Goal: Task Accomplishment & Management: Use online tool/utility

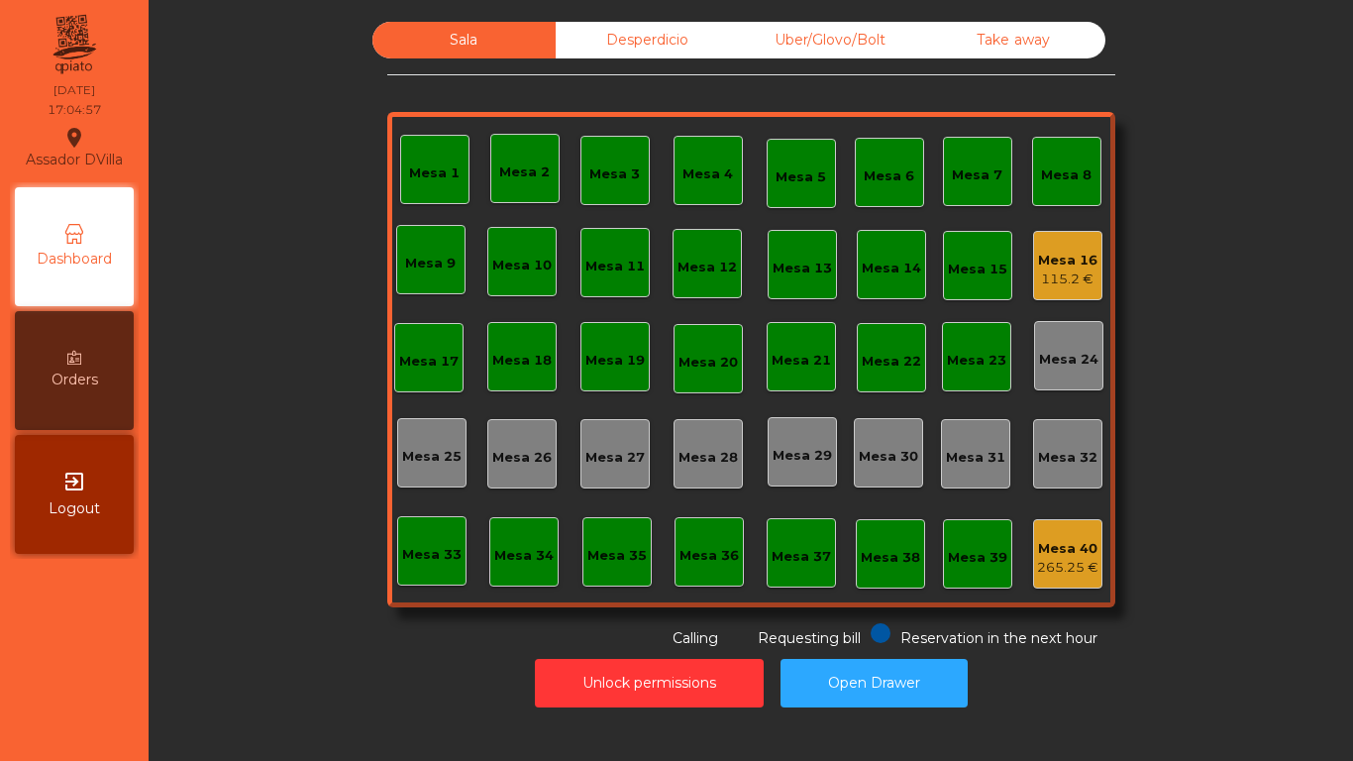
click at [1083, 240] on div "Mesa 16 115.2 €" at bounding box center [1067, 265] width 69 height 69
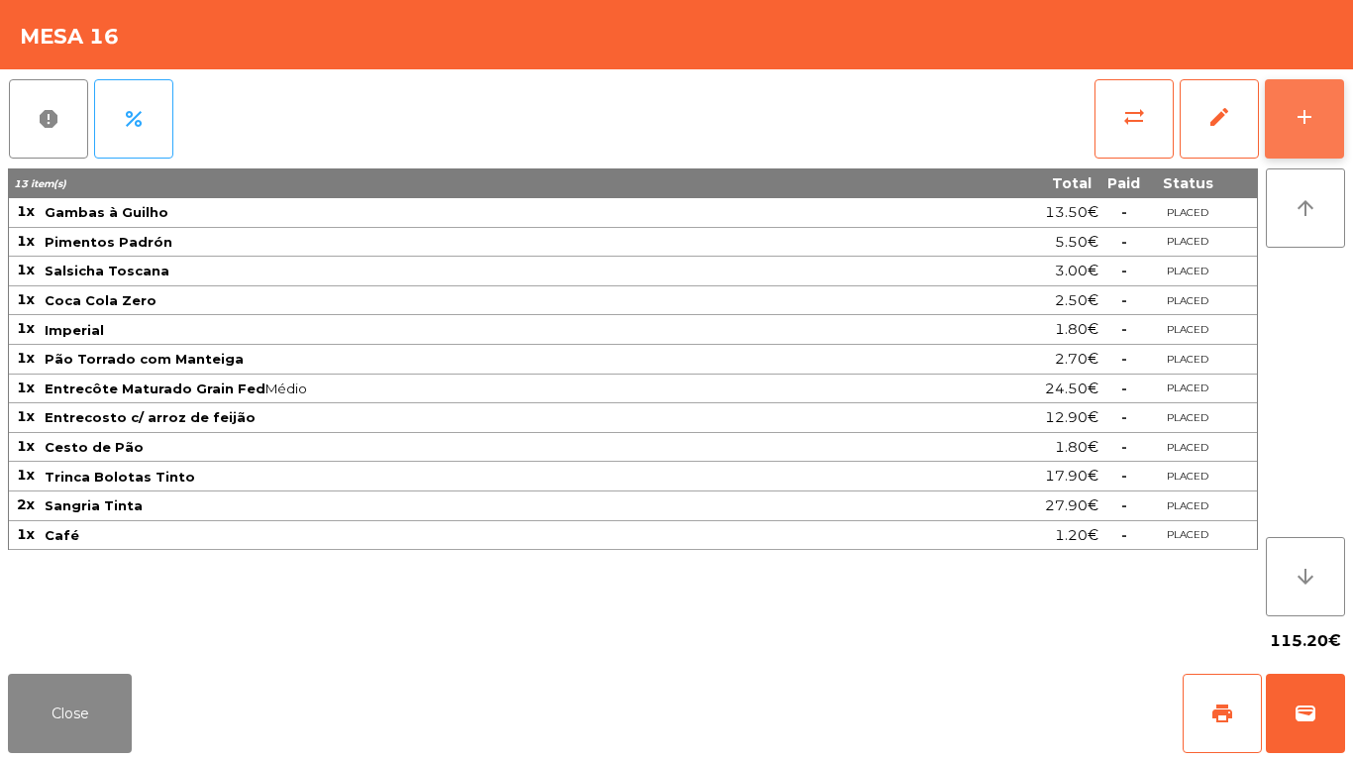
drag, startPoint x: 1321, startPoint y: 118, endPoint x: 1291, endPoint y: 115, distance: 29.9
click at [1319, 117] on button "add" at bounding box center [1304, 118] width 79 height 79
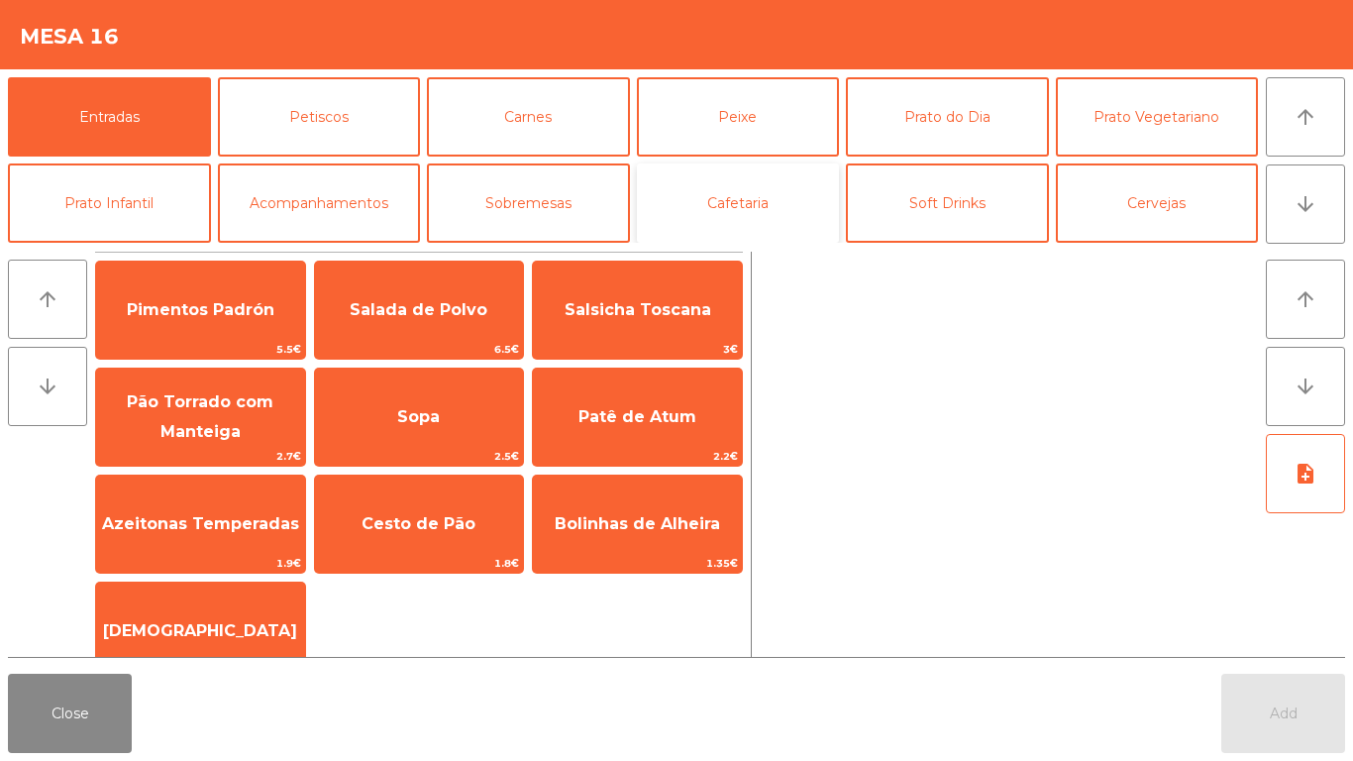
click at [770, 199] on button "Cafetaria" at bounding box center [738, 202] width 203 height 79
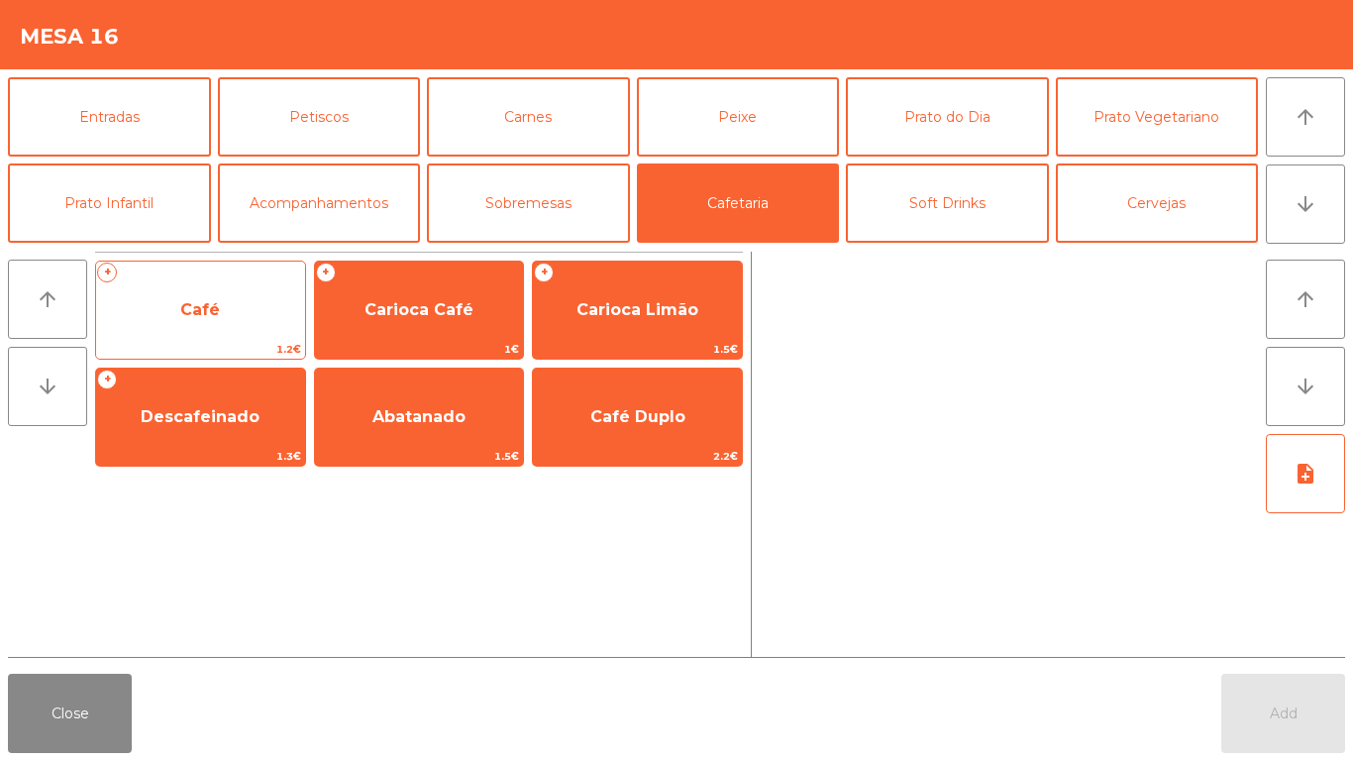
click at [253, 301] on span "Café" at bounding box center [200, 309] width 209 height 53
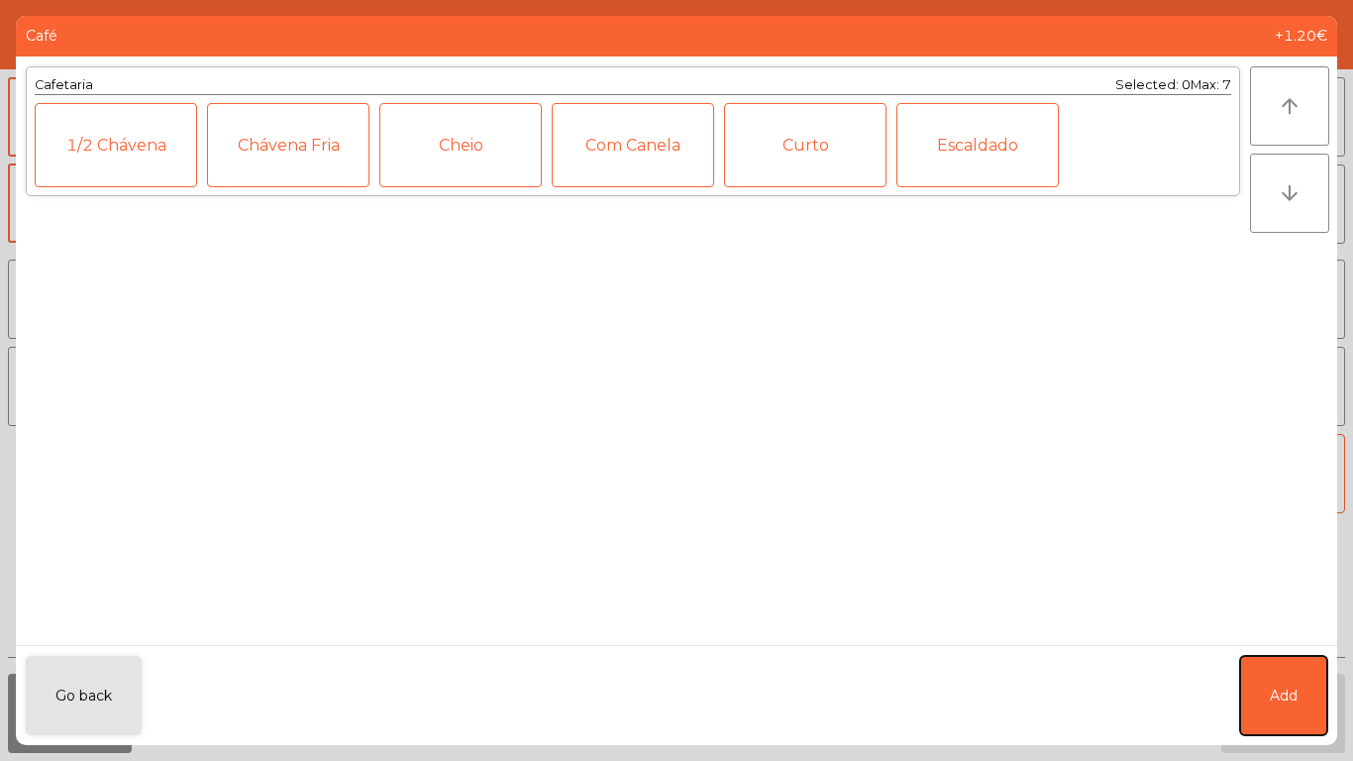
click at [1282, 724] on button "Add" at bounding box center [1283, 695] width 87 height 79
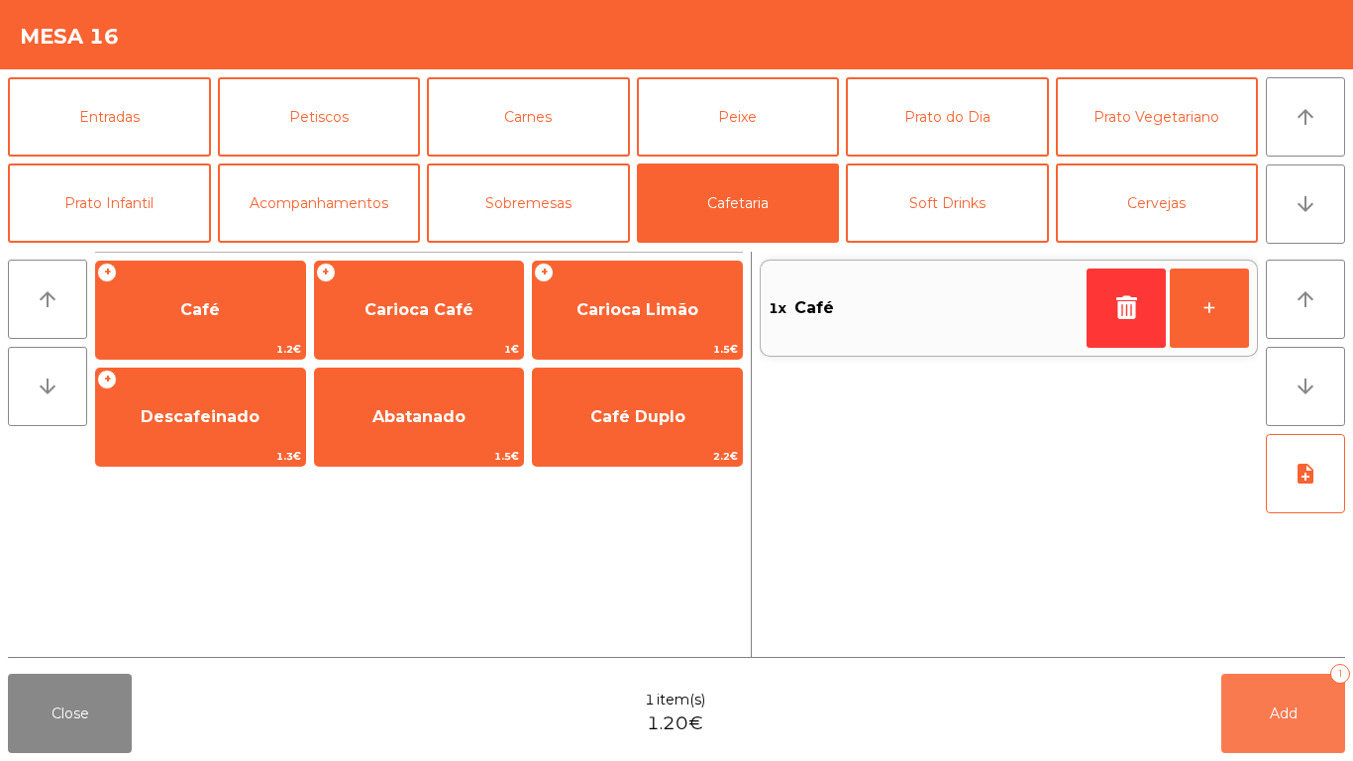
click at [1282, 724] on button "Add 1" at bounding box center [1283, 713] width 124 height 79
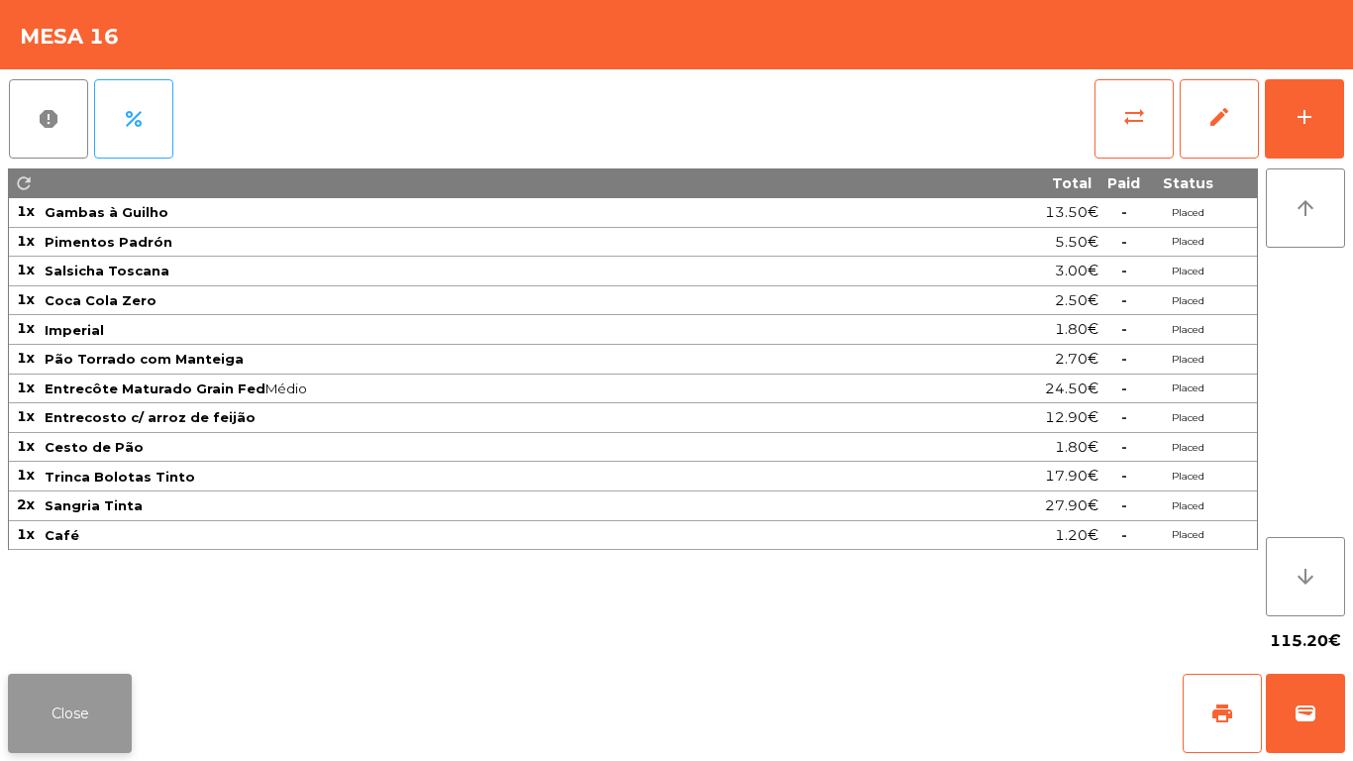
click at [54, 744] on button "Close" at bounding box center [70, 713] width 124 height 79
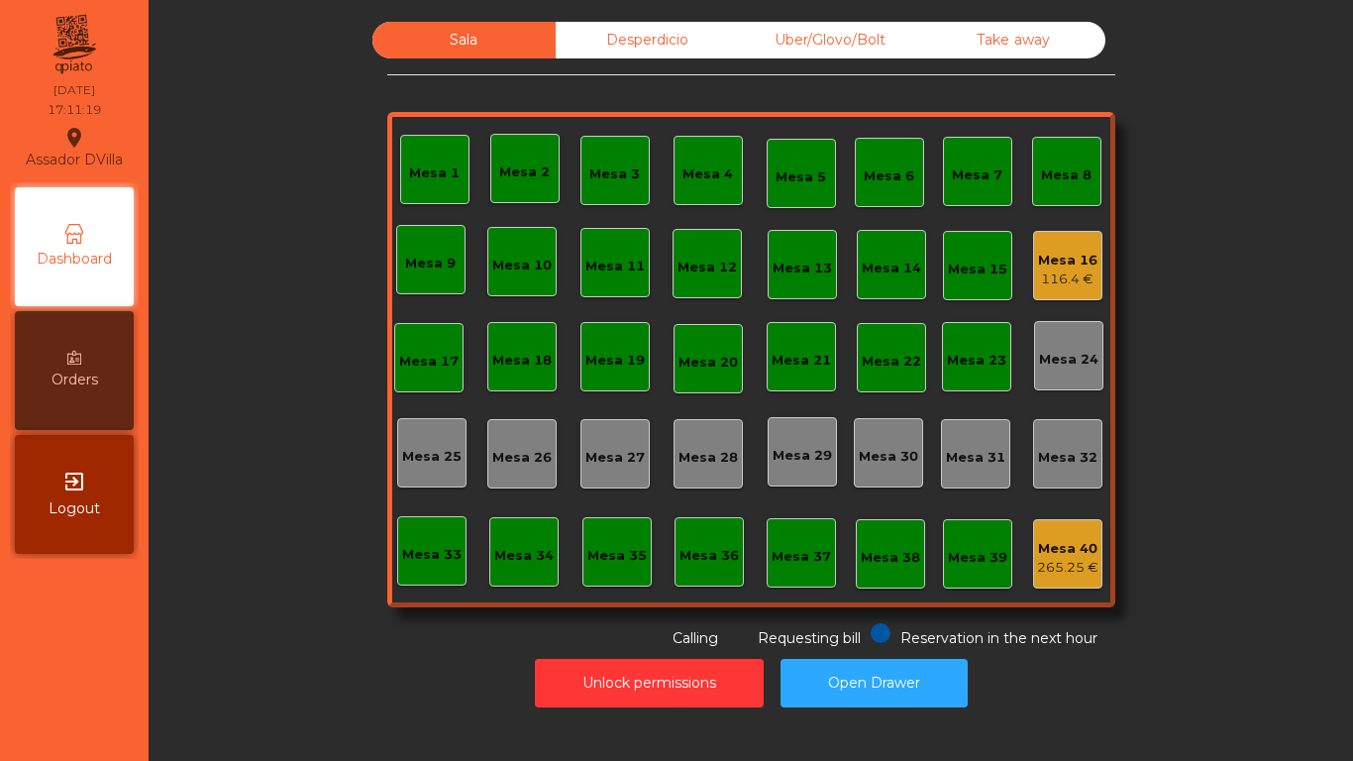
click at [434, 546] on div "Mesa 33" at bounding box center [431, 555] width 59 height 20
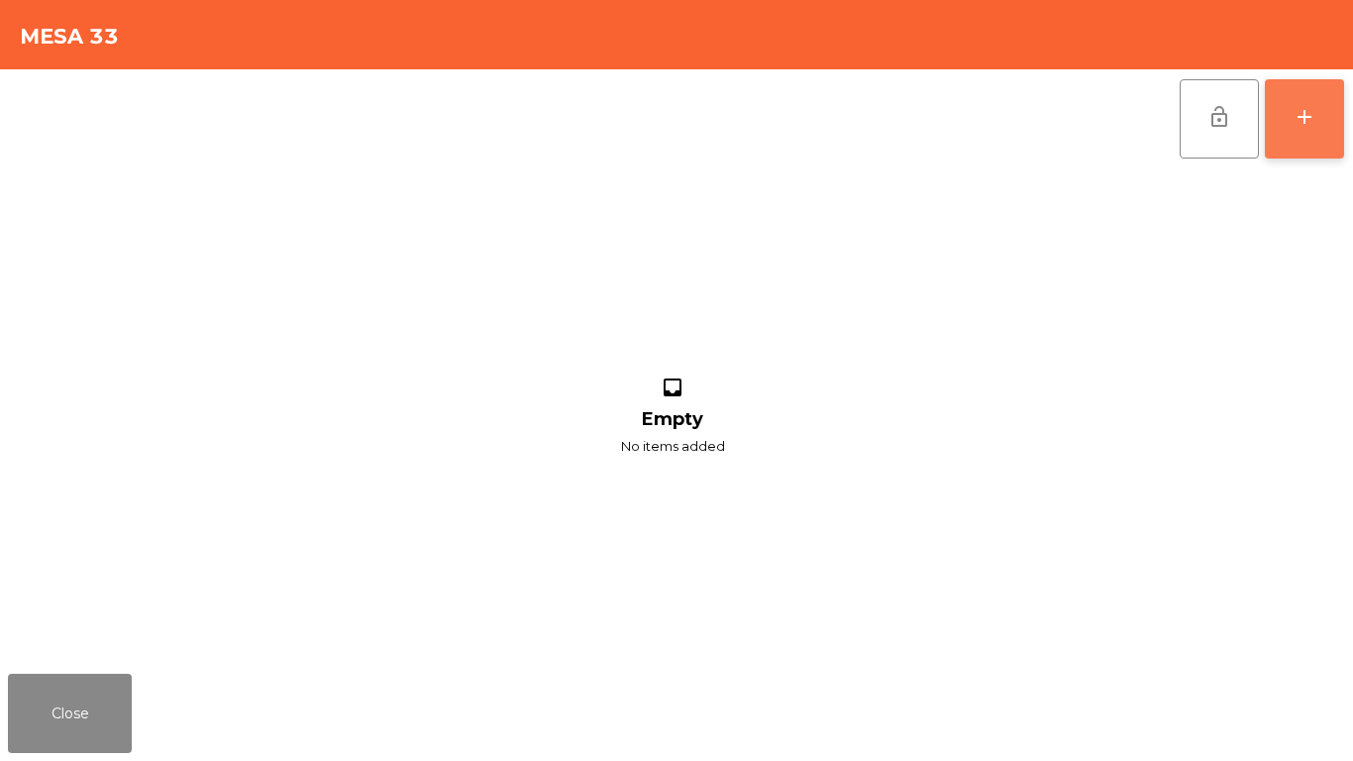
click at [1277, 145] on button "add" at bounding box center [1304, 118] width 79 height 79
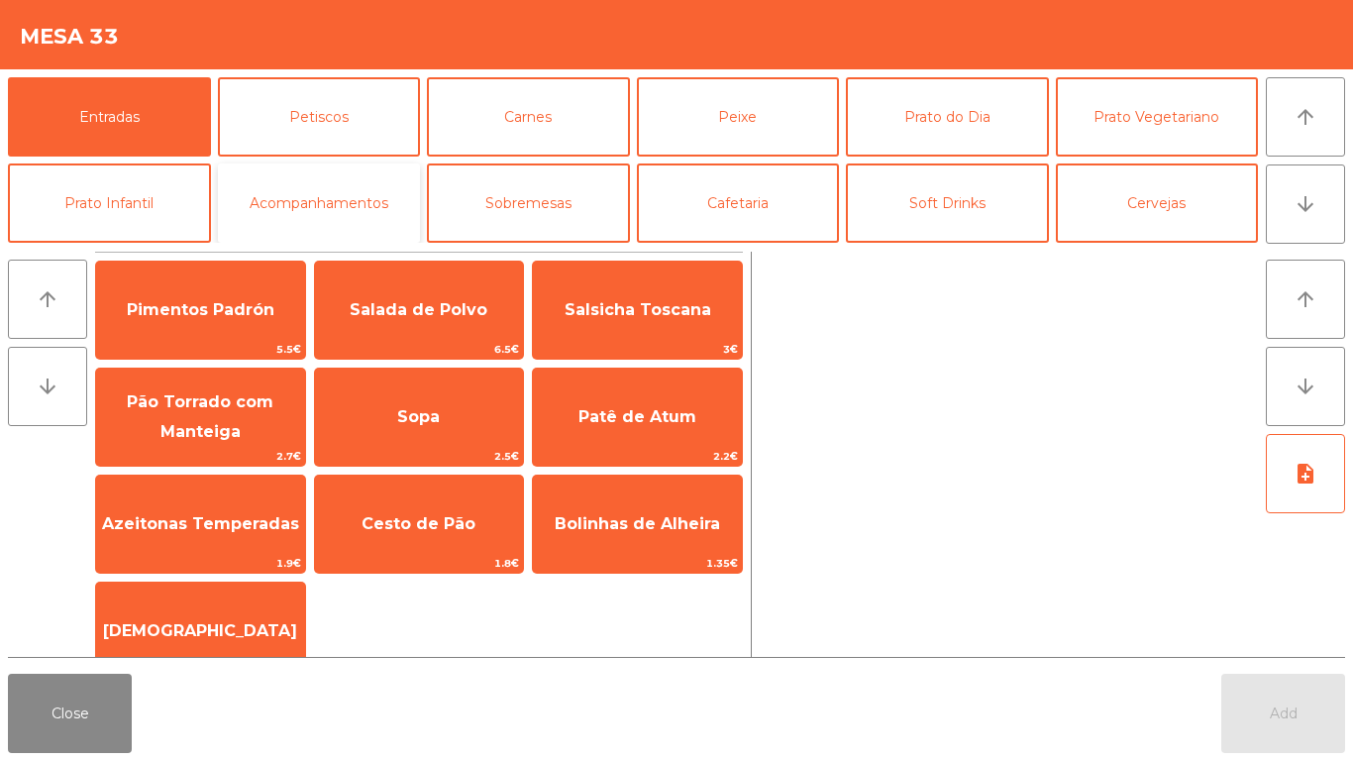
click at [346, 205] on button "Acompanhamentos" at bounding box center [319, 202] width 203 height 79
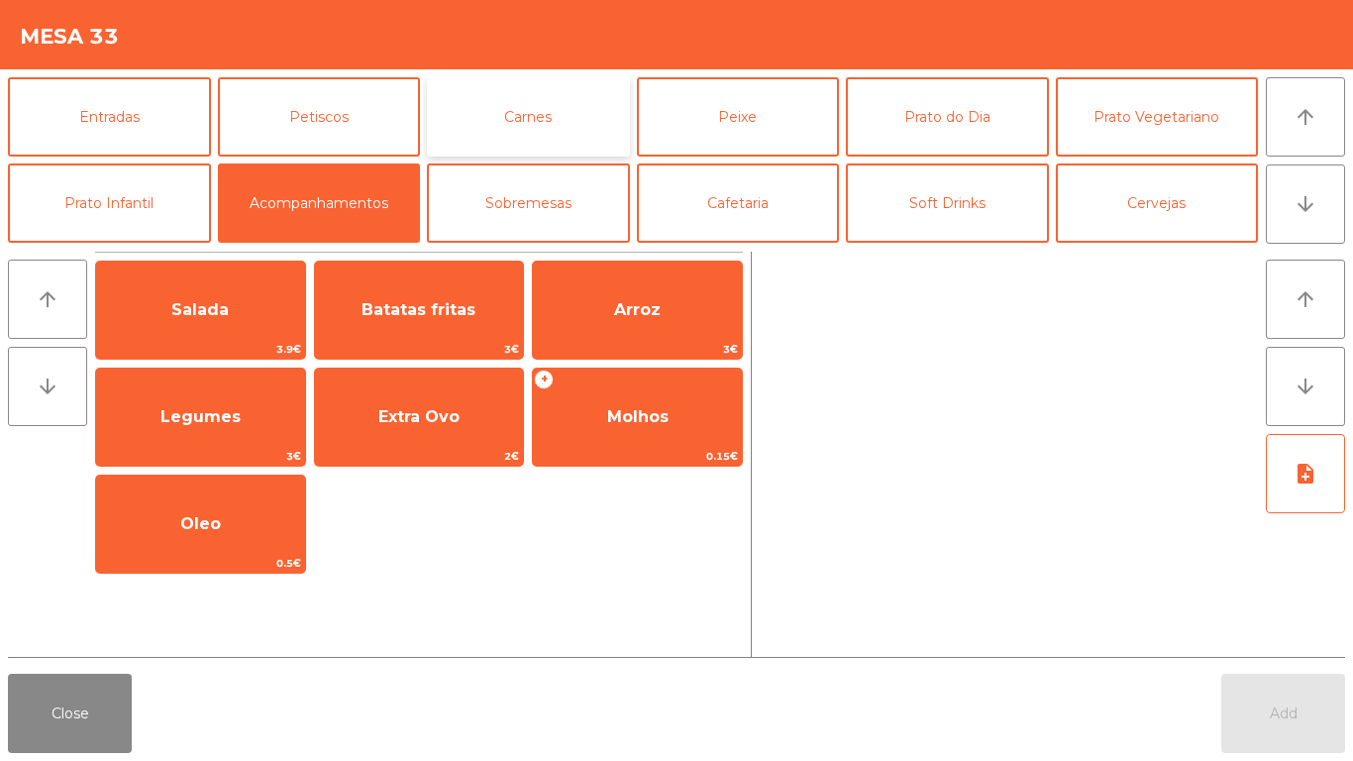
click at [524, 114] on button "Carnes" at bounding box center [528, 116] width 203 height 79
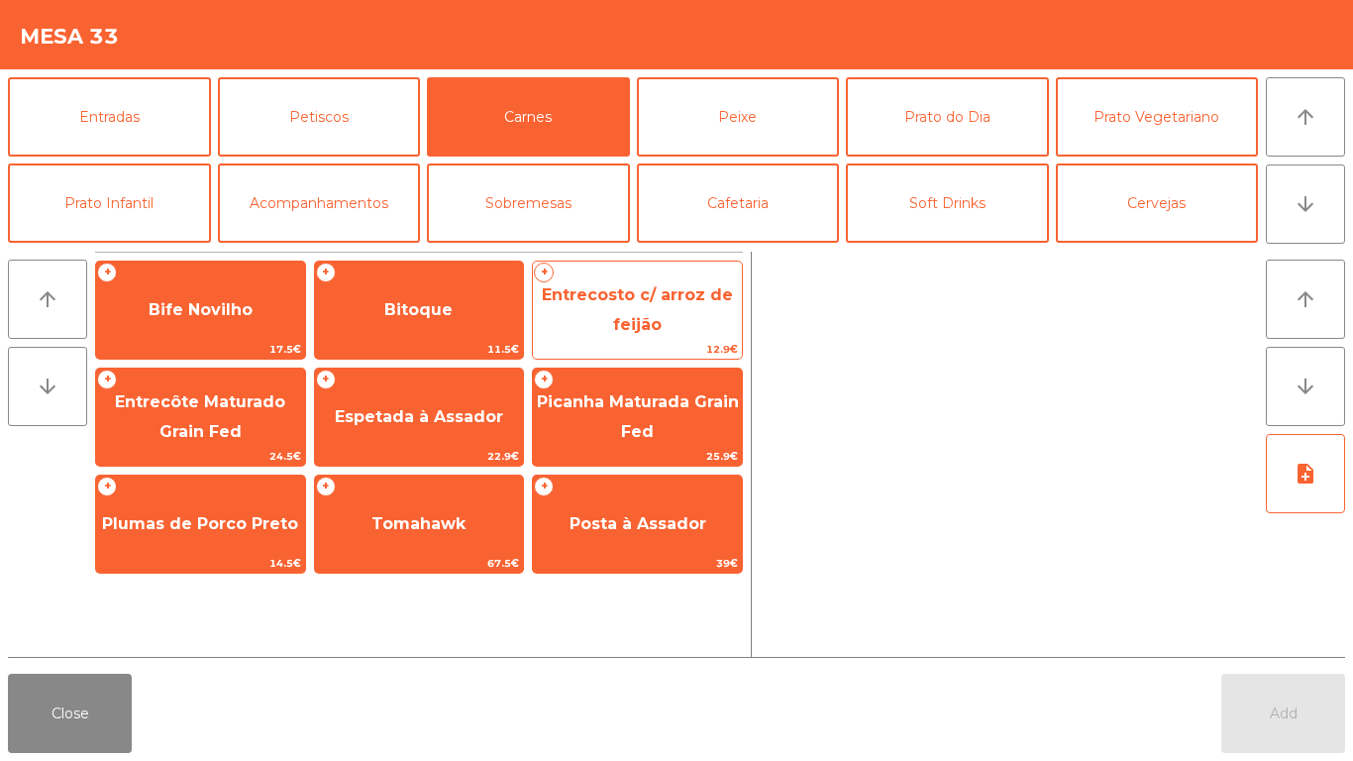
click at [670, 318] on span "Entrecosto c/ arroz de feijão" at bounding box center [637, 310] width 209 height 84
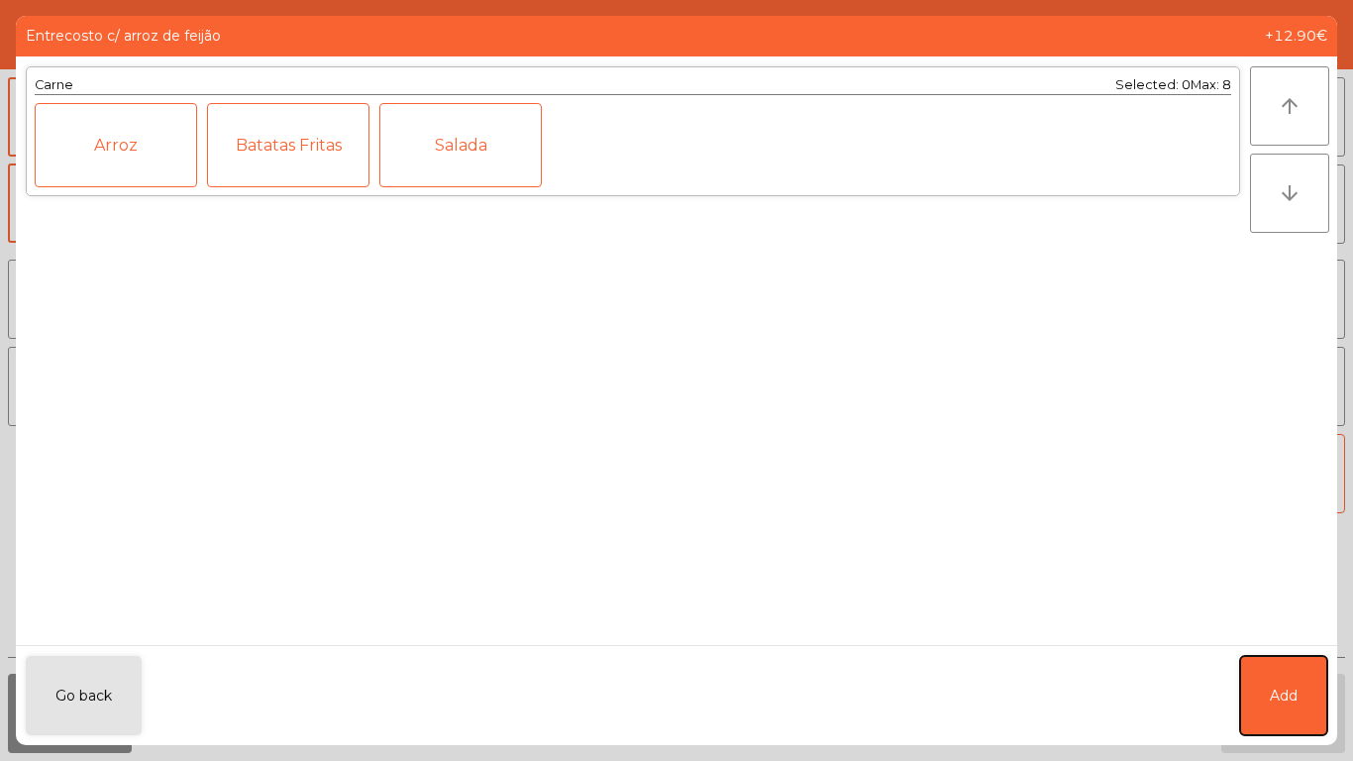
click at [1286, 722] on button "Add" at bounding box center [1283, 695] width 87 height 79
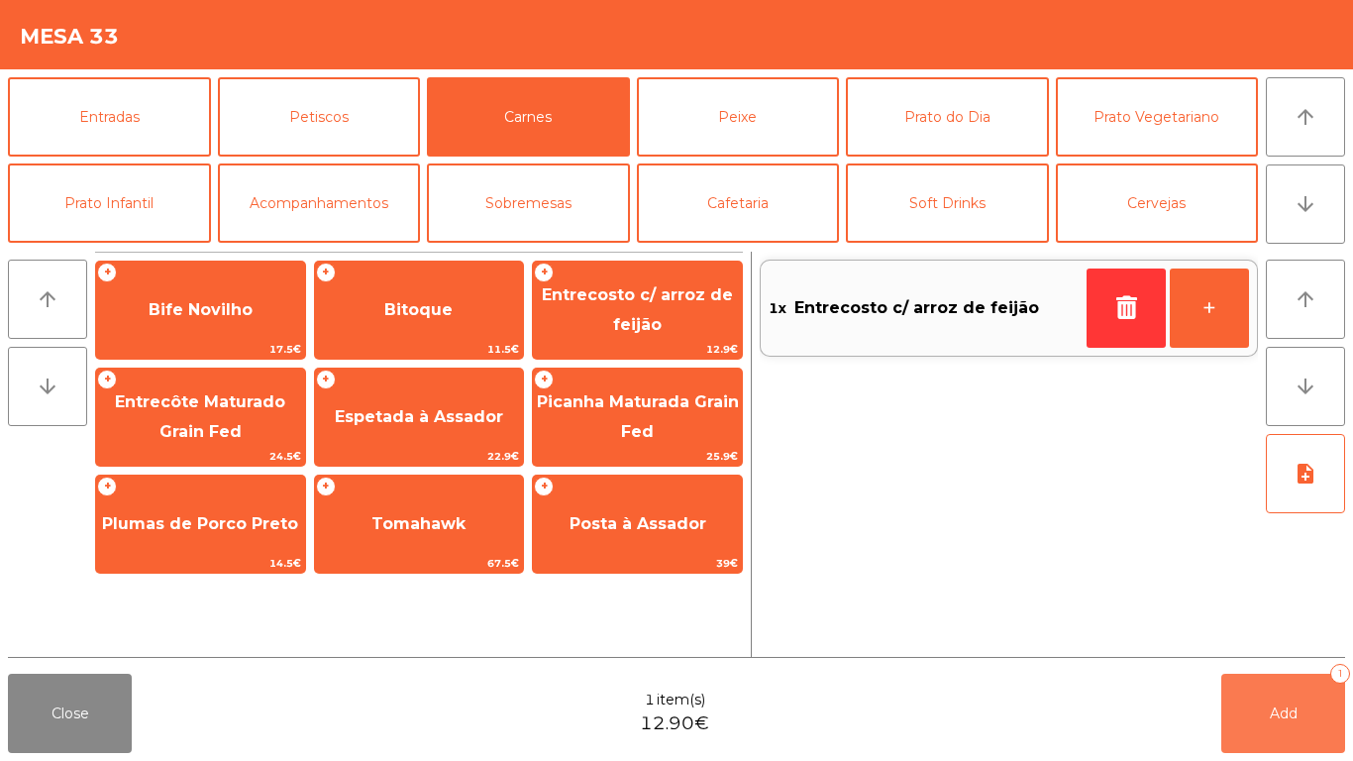
click at [1286, 722] on button "Add 1" at bounding box center [1283, 713] width 124 height 79
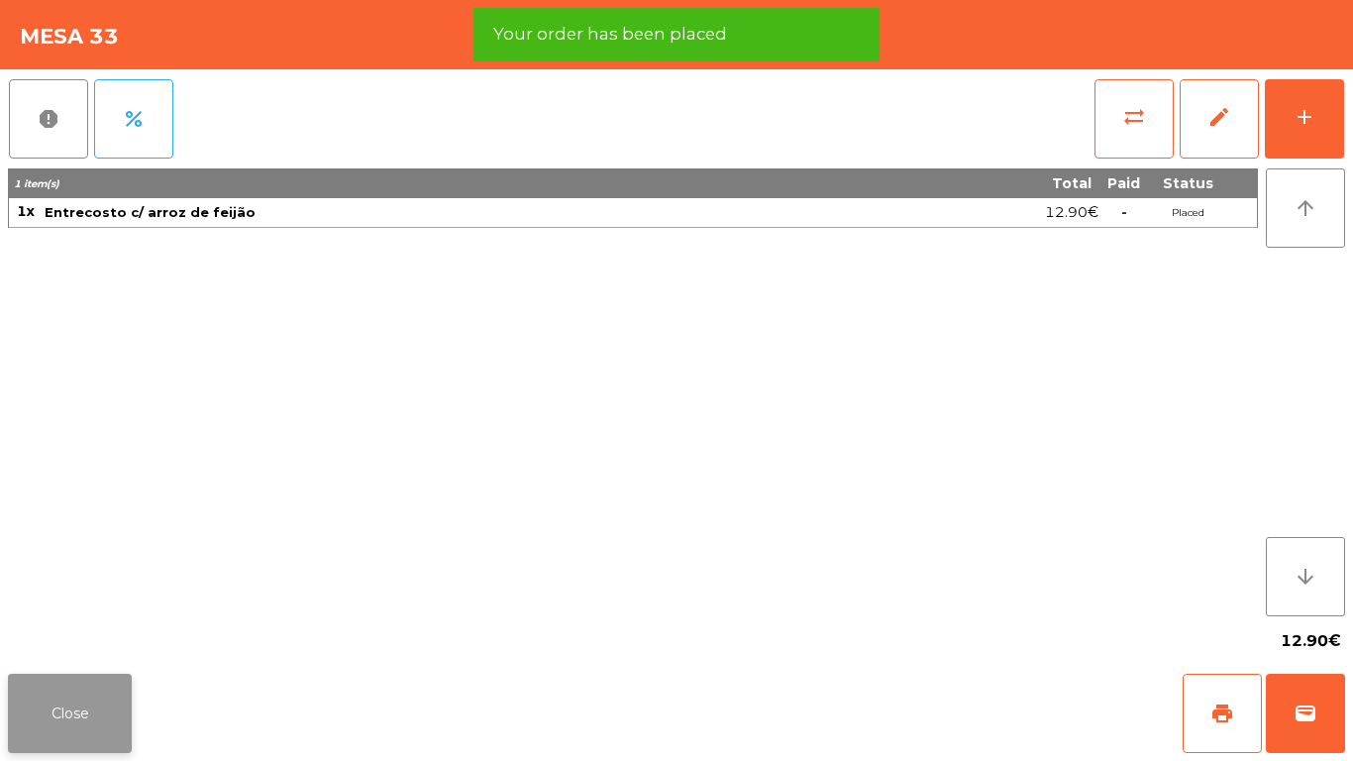
click at [20, 695] on button "Close" at bounding box center [70, 713] width 124 height 79
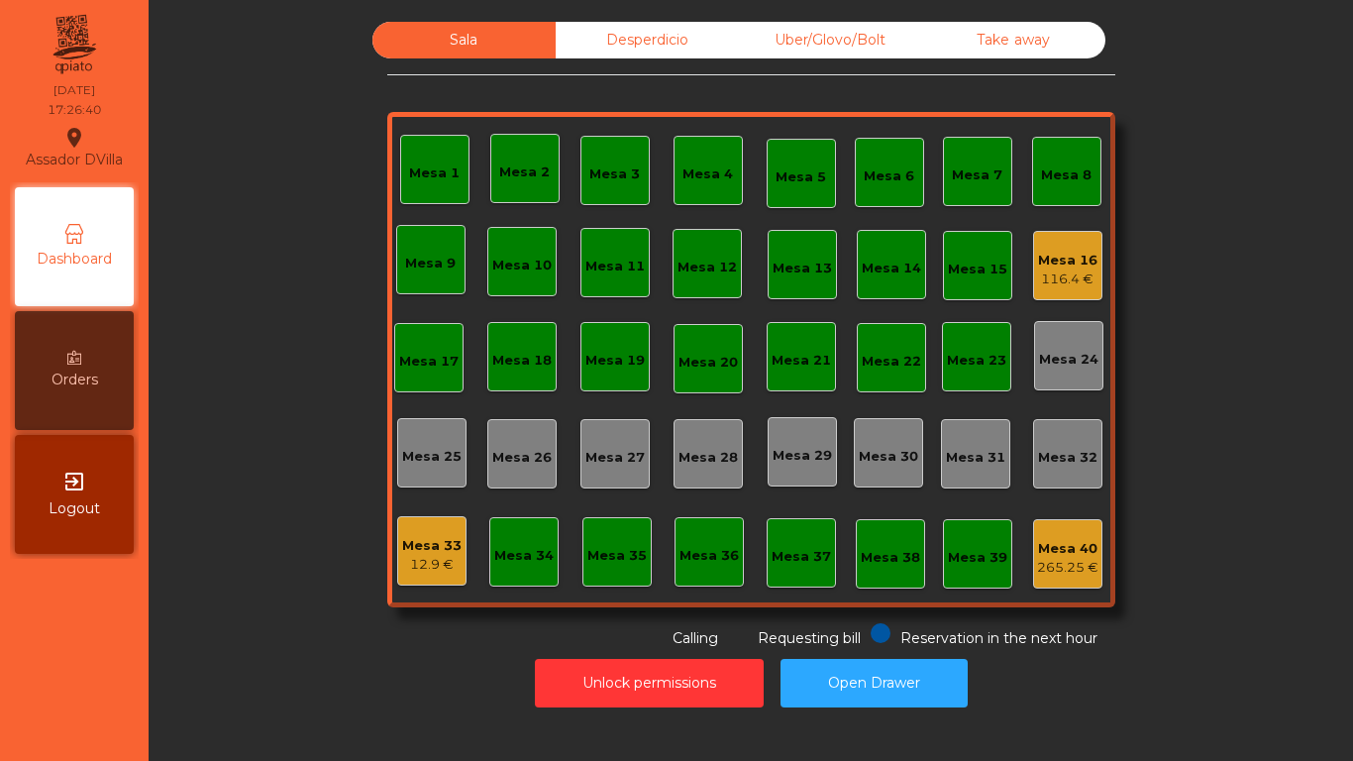
drag, startPoint x: 20, startPoint y: 695, endPoint x: 646, endPoint y: 754, distance: 628.8
click at [22, 696] on nav "Assador DVilla location_on [DATE] 17:26:40 Dashboard Orders exit_to_app Logout" at bounding box center [74, 380] width 149 height 761
click at [402, 553] on div "Mesa 33" at bounding box center [431, 546] width 59 height 20
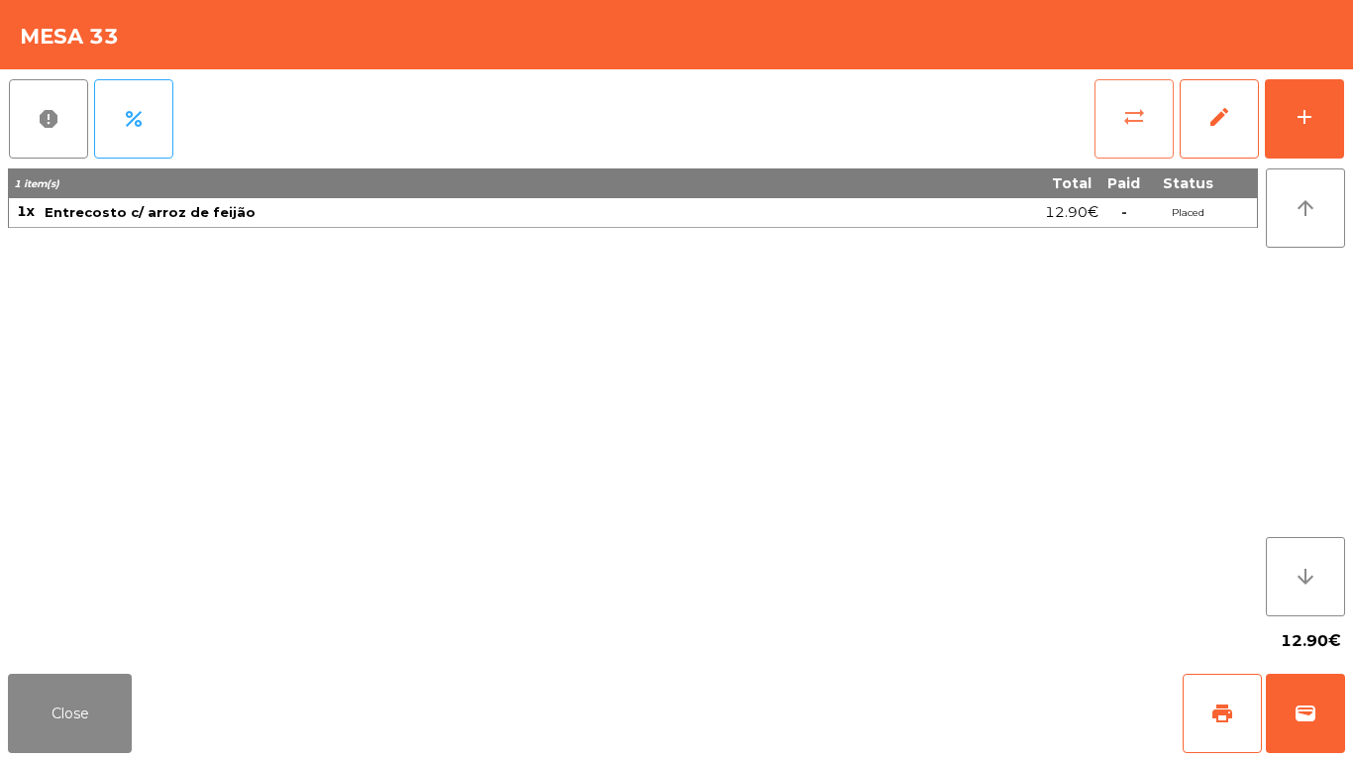
click at [1105, 133] on button "sync_alt" at bounding box center [1134, 118] width 79 height 79
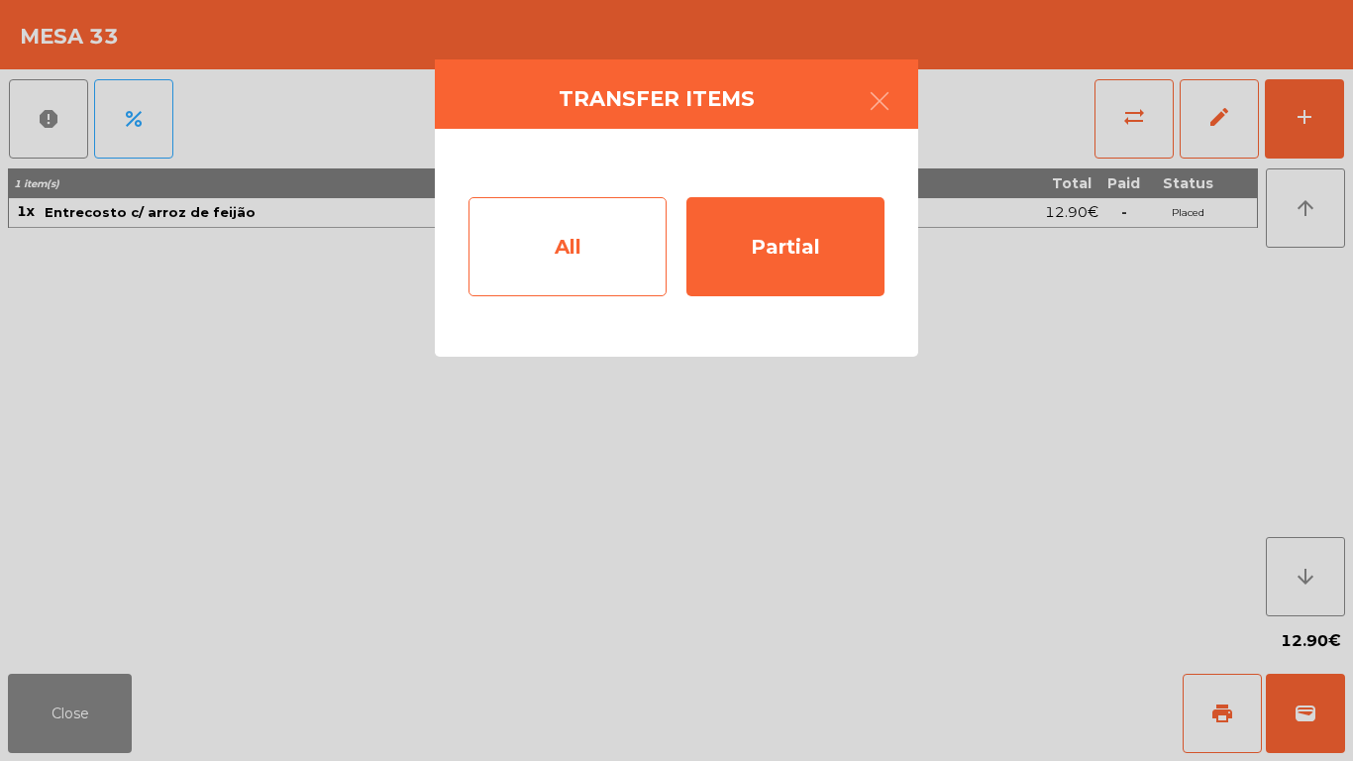
click at [631, 272] on div "All" at bounding box center [568, 246] width 198 height 99
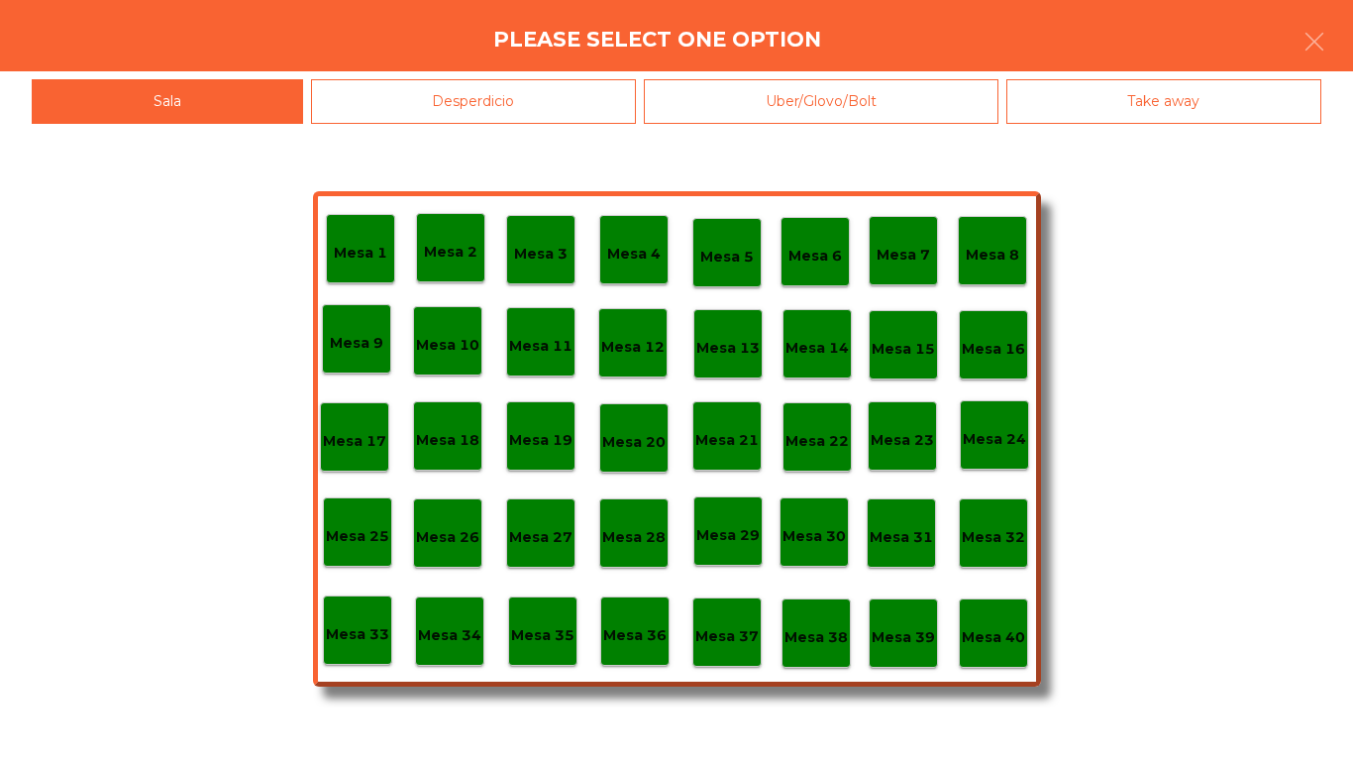
click at [357, 636] on p "Mesa 33" at bounding box center [357, 634] width 63 height 23
